Goal: Task Accomplishment & Management: Manage account settings

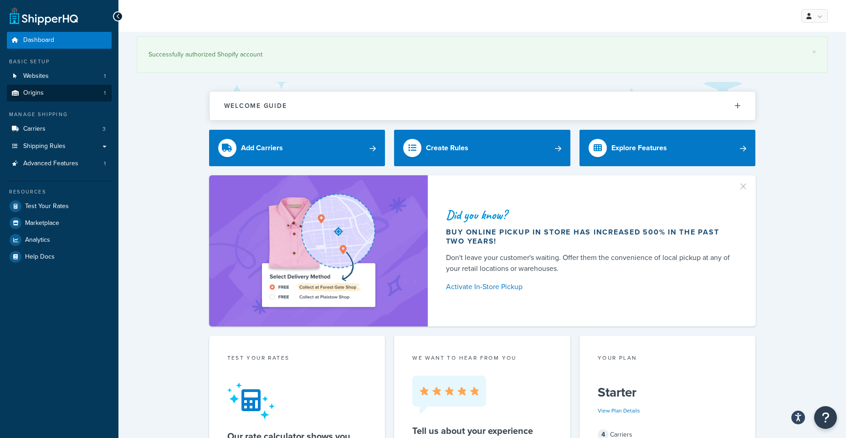
click at [52, 96] on link "Origins 1" at bounding box center [59, 93] width 105 height 17
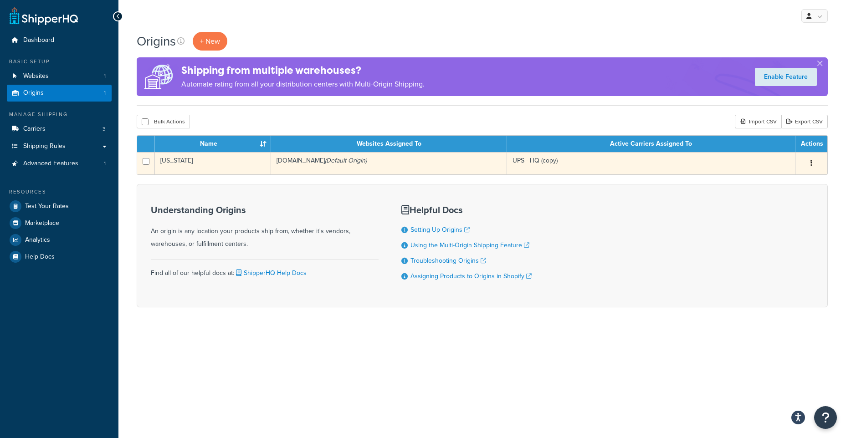
click at [813, 162] on button "button" at bounding box center [811, 163] width 13 height 15
click at [766, 177] on link "Edit" at bounding box center [781, 180] width 72 height 19
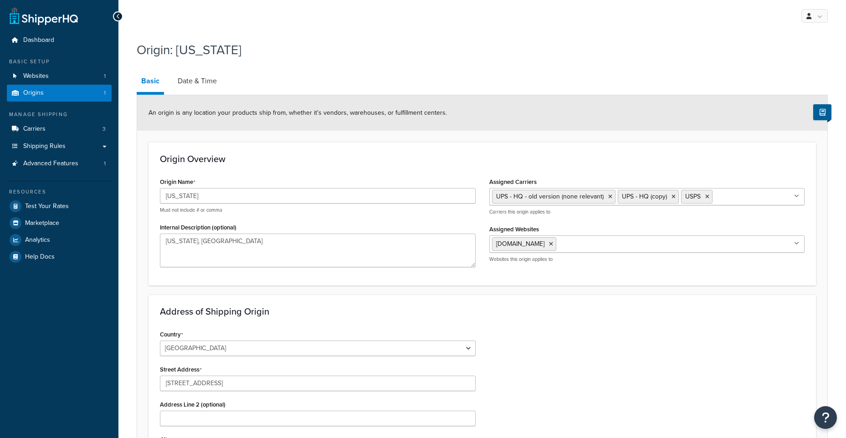
select select "32"
click at [200, 78] on link "Date & Time" at bounding box center [197, 81] width 48 height 22
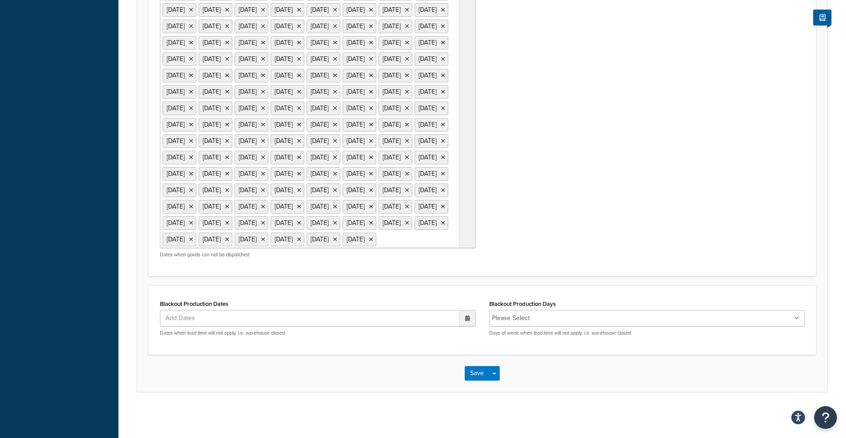
scroll to position [940, 0]
click at [299, 233] on ul "25 May 2020 26 May 2020 27 May 2020 28 May 2020 29 May 2020 5 Jun 2020 2 Jun 20…" at bounding box center [318, 1] width 316 height 493
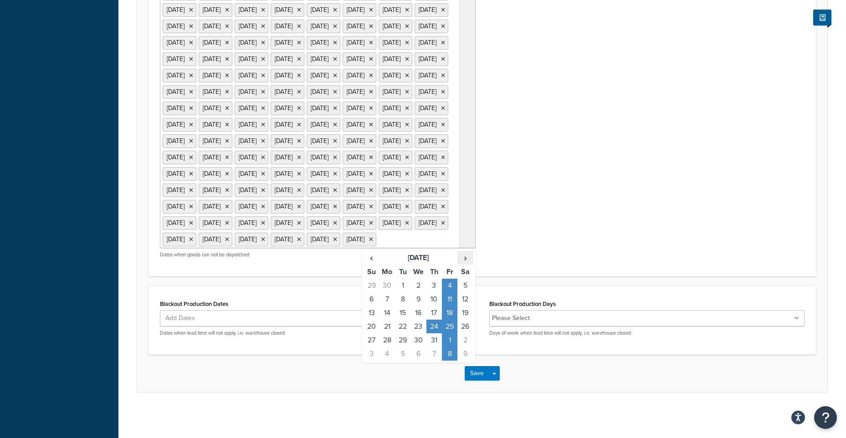
click at [467, 252] on span "›" at bounding box center [465, 257] width 15 height 13
click at [388, 279] on td "1" at bounding box center [386, 286] width 15 height 14
click at [450, 279] on td "5" at bounding box center [449, 286] width 15 height 14
click at [481, 375] on button "Save" at bounding box center [477, 373] width 25 height 15
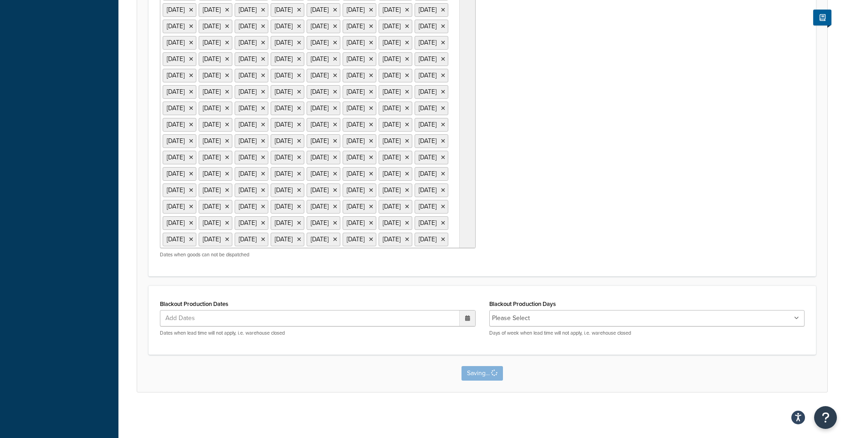
scroll to position [0, 0]
